Goal: Task Accomplishment & Management: Complete application form

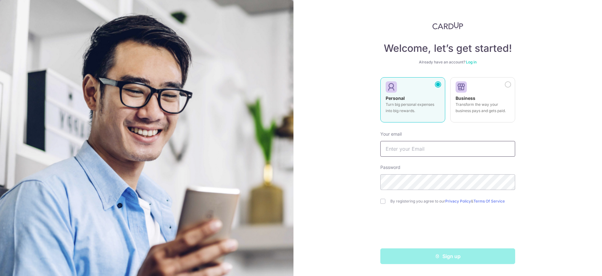
click at [435, 150] on input "text" at bounding box center [447, 149] width 135 height 16
drag, startPoint x: 435, startPoint y: 150, endPoint x: 437, endPoint y: 153, distance: 3.7
click at [437, 153] on input "text" at bounding box center [447, 149] width 135 height 16
type input "[EMAIL_ADDRESS][DOMAIN_NAME]"
click at [383, 202] on input "checkbox" at bounding box center [382, 200] width 5 height 5
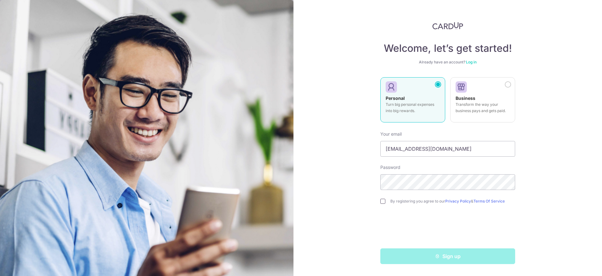
checkbox input "true"
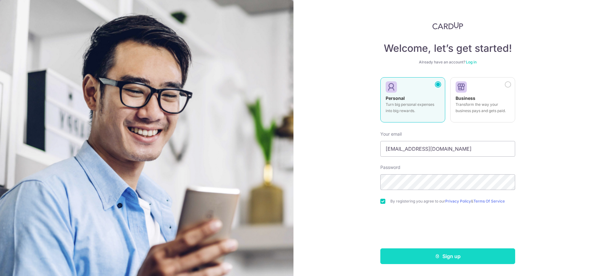
click at [429, 252] on button "Sign up" at bounding box center [447, 256] width 135 height 16
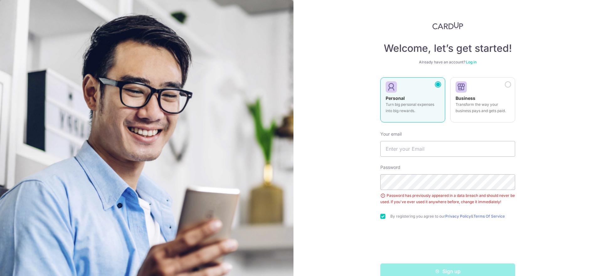
scroll to position [13, 0]
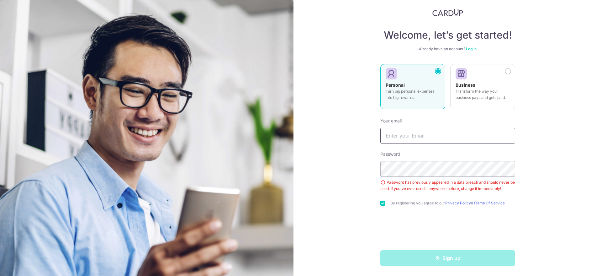
click at [416, 135] on input "text" at bounding box center [447, 136] width 135 height 16
type input "[EMAIL_ADDRESS][DOMAIN_NAME]"
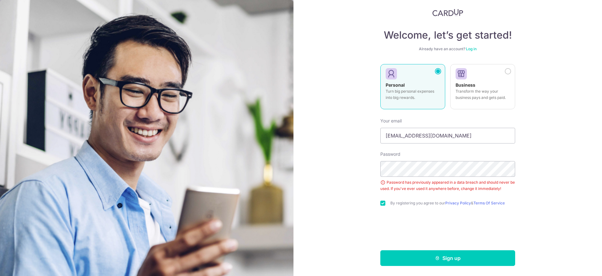
click at [354, 208] on div "Welcome, let’s get started! Already have an account? Log in Personal Turn big p…" at bounding box center [447, 138] width 309 height 276
click at [432, 260] on button "Sign up" at bounding box center [447, 258] width 135 height 16
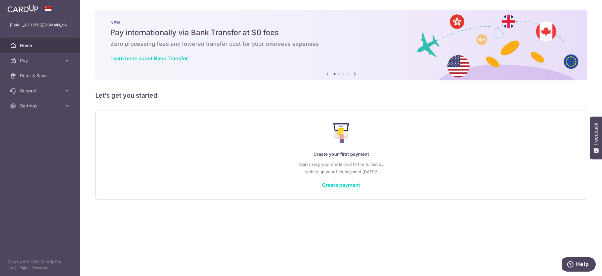
click at [346, 185] on link "Create payment" at bounding box center [341, 185] width 38 height 6
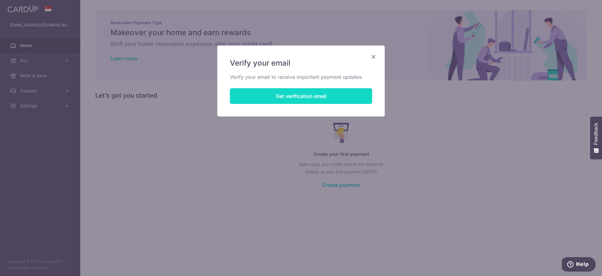
click at [304, 93] on button "Get verification email" at bounding box center [301, 96] width 142 height 16
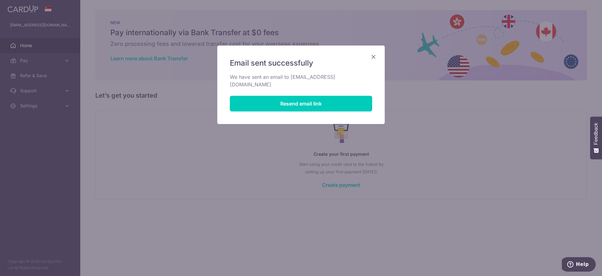
click at [289, 79] on p "We have sent an email to joristan1986@gmail.com" at bounding box center [301, 80] width 142 height 15
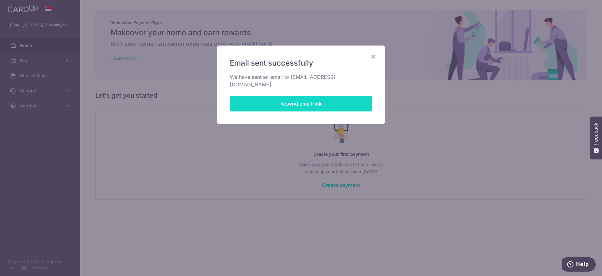
click at [291, 96] on button "Resend email link" at bounding box center [301, 104] width 142 height 16
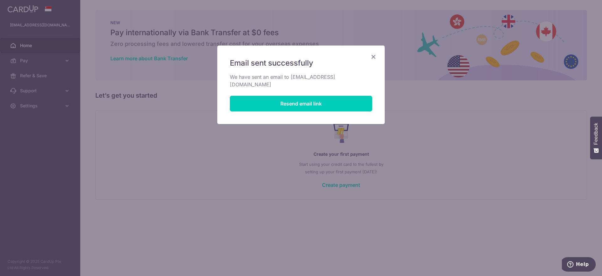
click at [375, 57] on icon "Close" at bounding box center [374, 57] width 8 height 8
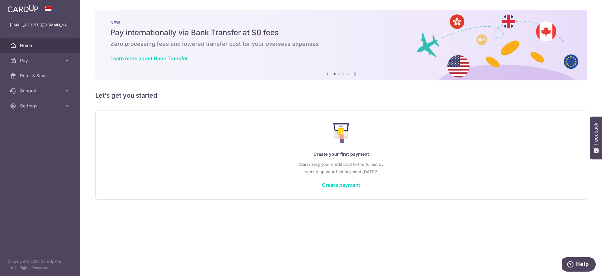
drag, startPoint x: 204, startPoint y: 129, endPoint x: 335, endPoint y: 185, distance: 142.0
click at [335, 185] on link "Create payment" at bounding box center [341, 185] width 38 height 6
